Goal: Register for event/course

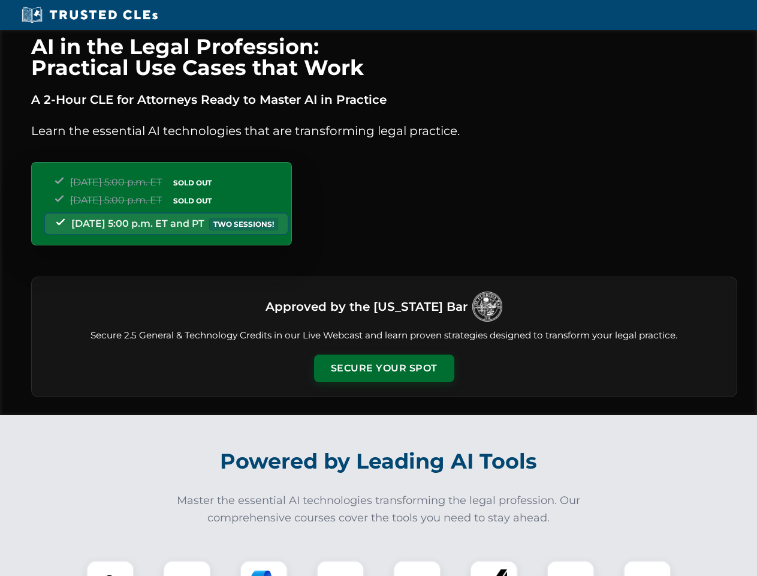
click at [384, 368] on button "Secure Your Spot" at bounding box center [384, 368] width 140 height 28
click at [110, 568] on img at bounding box center [110, 584] width 35 height 35
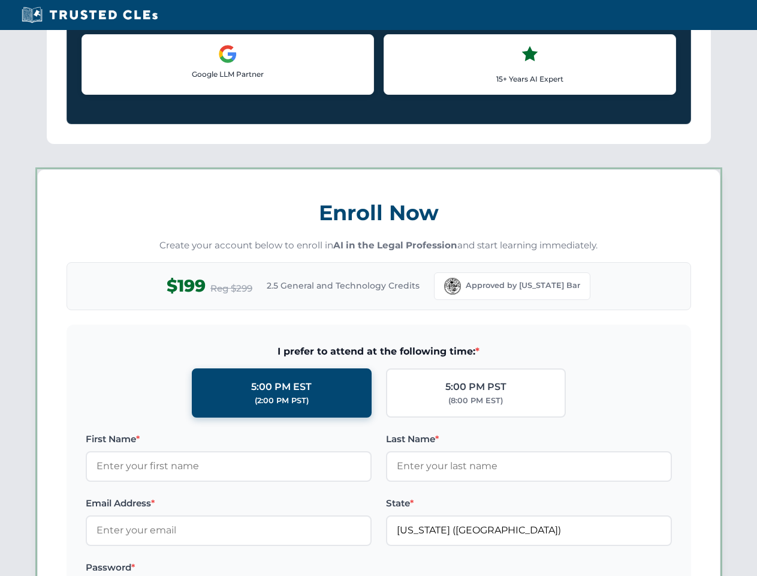
click at [264, 568] on label "Password *" at bounding box center [229, 567] width 286 height 14
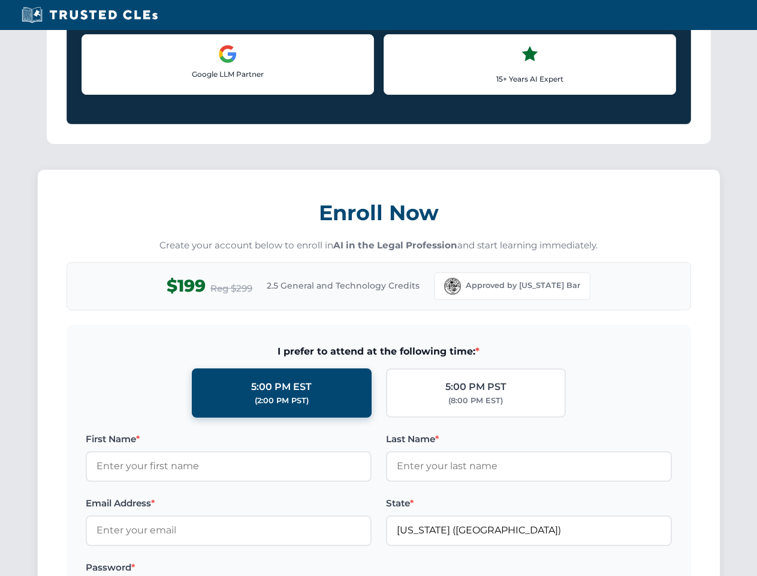
scroll to position [1177, 0]
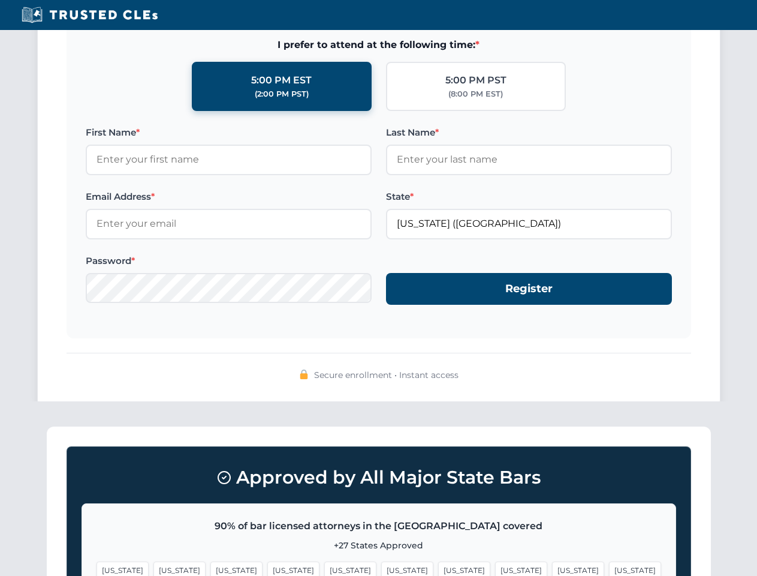
click at [552, 568] on span "[US_STATE]" at bounding box center [578, 569] width 52 height 17
